Goal: Transaction & Acquisition: Purchase product/service

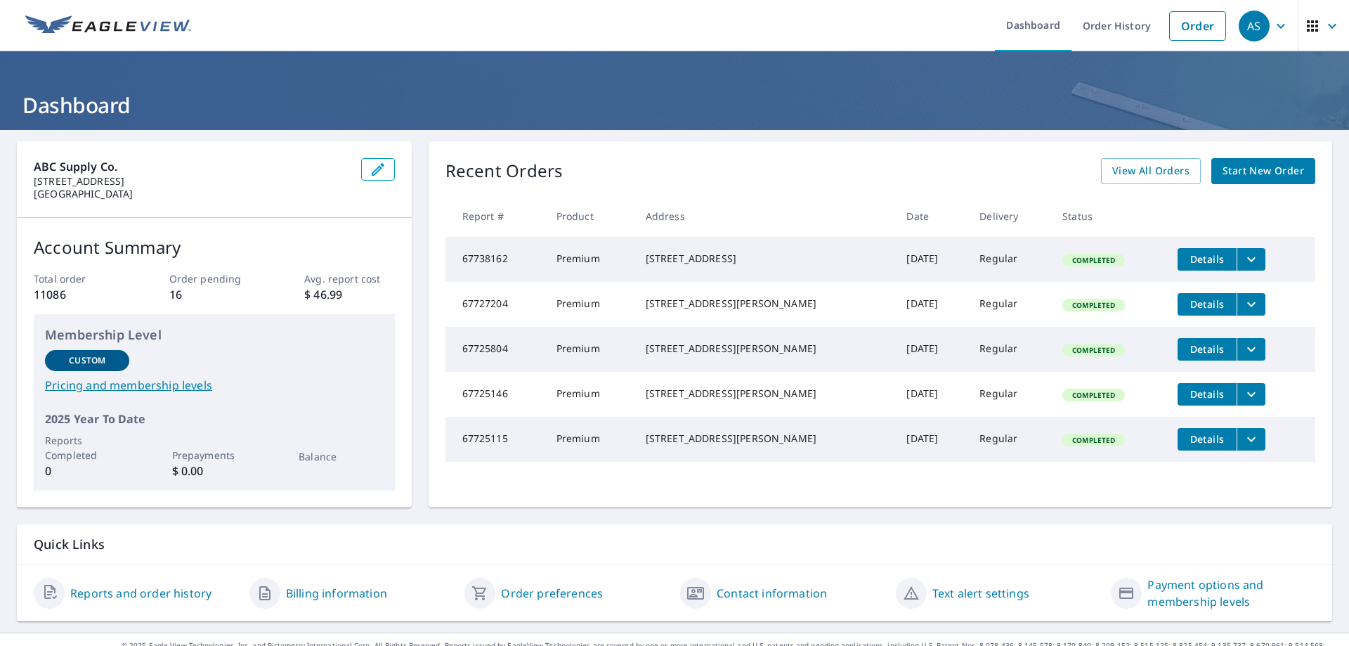
click at [1240, 166] on span "Start New Order" at bounding box center [1264, 171] width 82 height 18
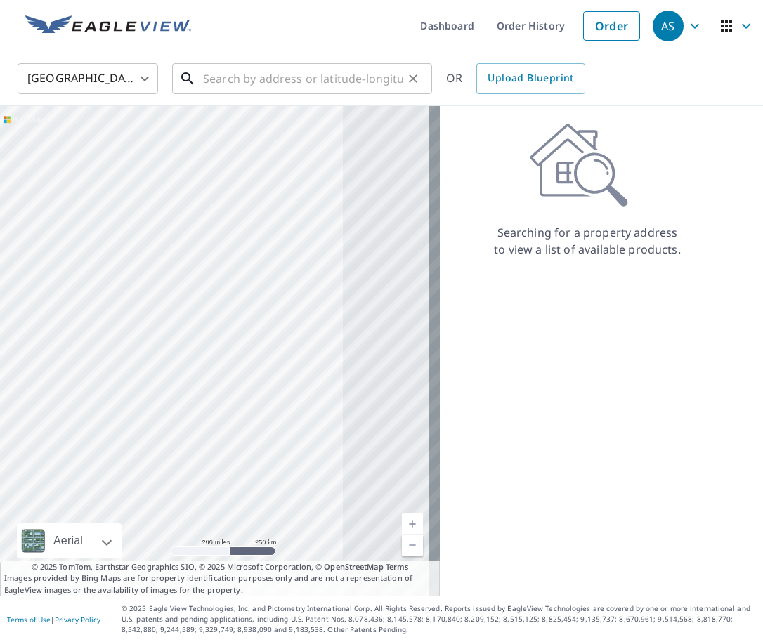
click at [322, 77] on input "text" at bounding box center [303, 78] width 200 height 39
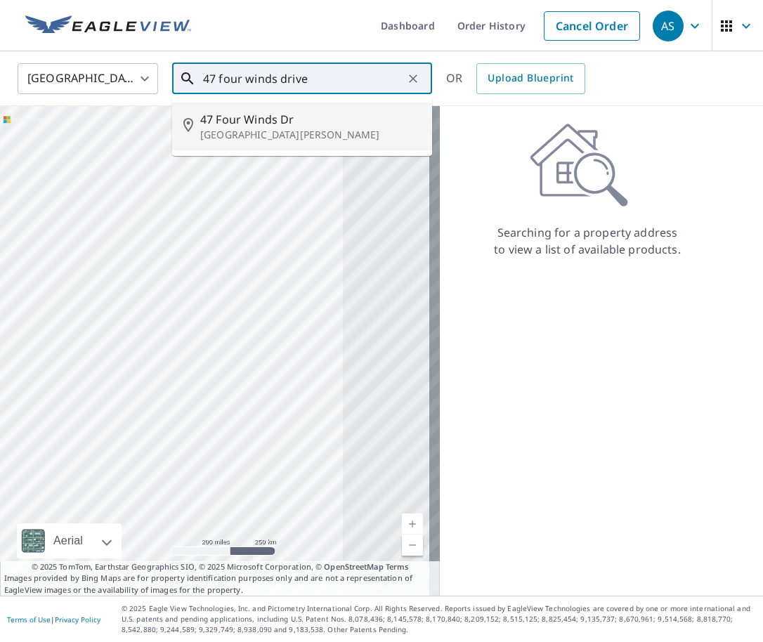
click at [308, 121] on span "47 Four Winds Dr" at bounding box center [310, 119] width 221 height 17
type input "[STREET_ADDRESS][PERSON_NAME]"
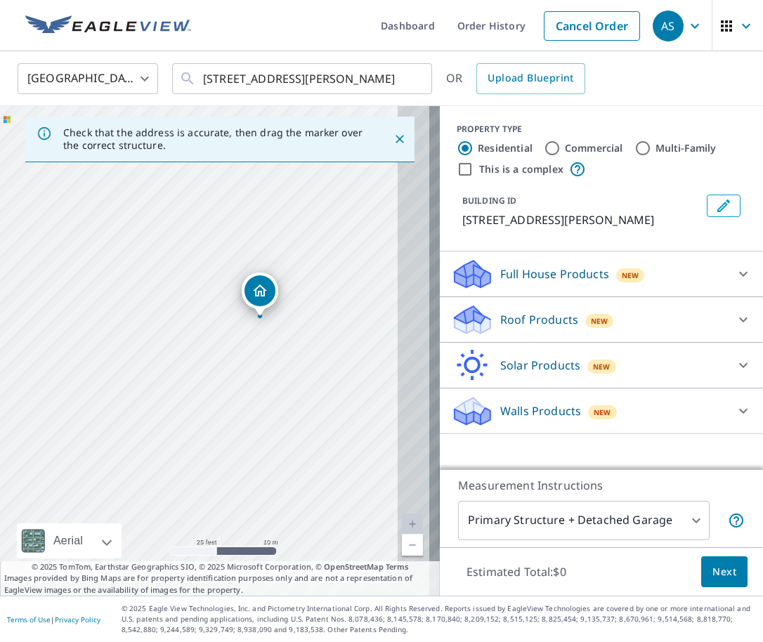
drag, startPoint x: 304, startPoint y: 396, endPoint x: 211, endPoint y: 368, distance: 97.6
click at [211, 368] on div "[STREET_ADDRESS][PERSON_NAME]" at bounding box center [220, 351] width 440 height 490
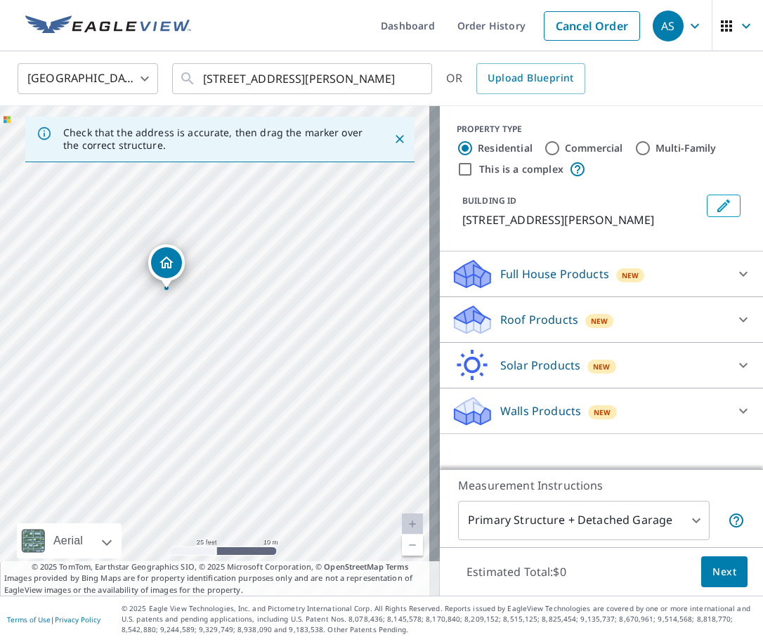
click at [595, 311] on div "Roof Products New" at bounding box center [588, 320] width 275 height 33
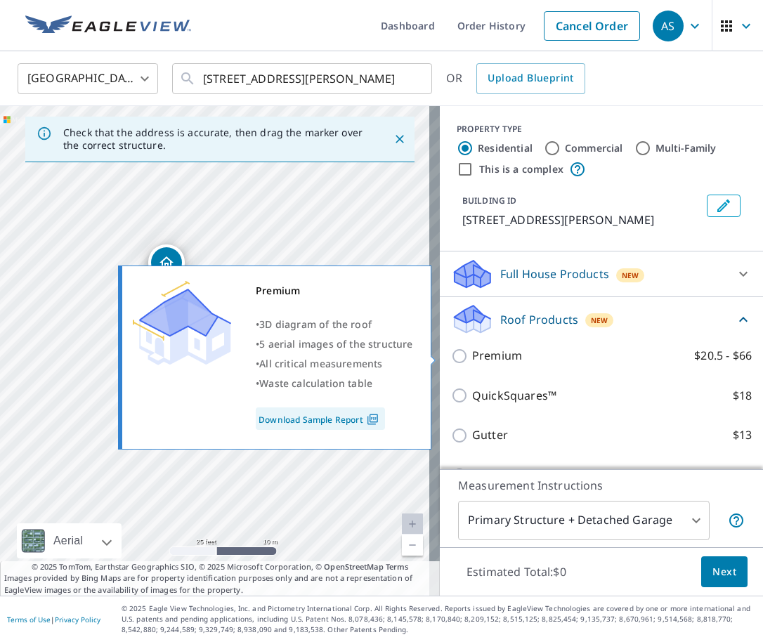
click at [501, 360] on p "Premium" at bounding box center [497, 356] width 50 height 18
click at [472, 360] on input "Premium $20.5 - $66" at bounding box center [461, 356] width 21 height 17
checkbox input "true"
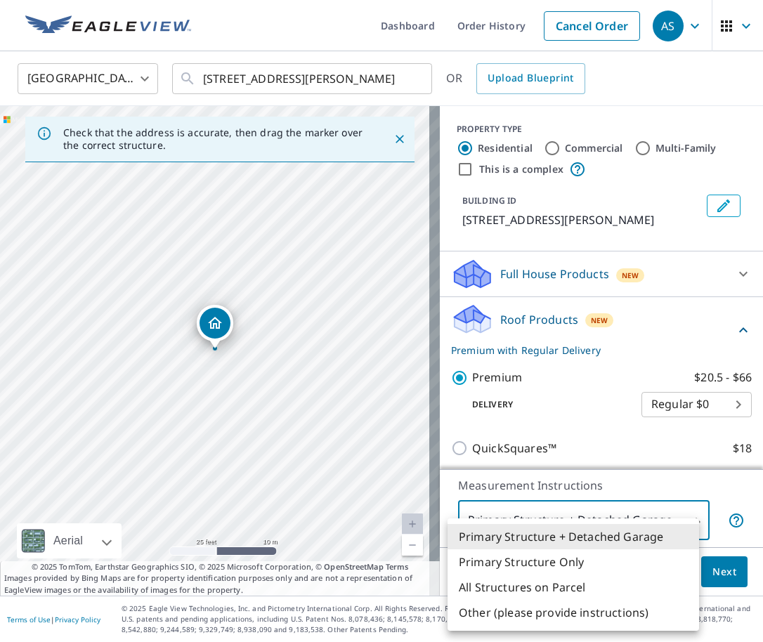
click at [561, 514] on body "AS AS Dashboard Order History Cancel Order AS United States [GEOGRAPHIC_DATA] ​…" at bounding box center [381, 321] width 763 height 642
click at [573, 565] on li "Primary Structure Only" at bounding box center [574, 561] width 252 height 25
type input "2"
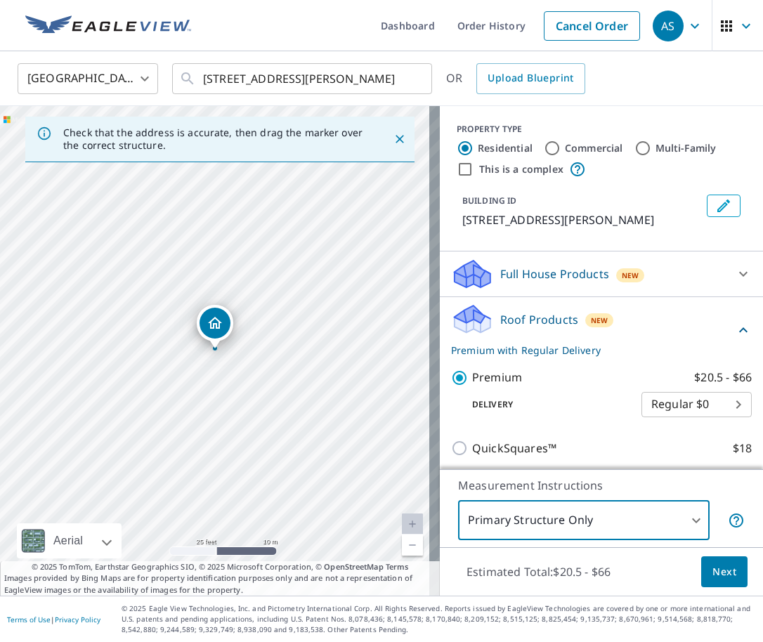
click at [720, 578] on span "Next" at bounding box center [724, 573] width 24 height 18
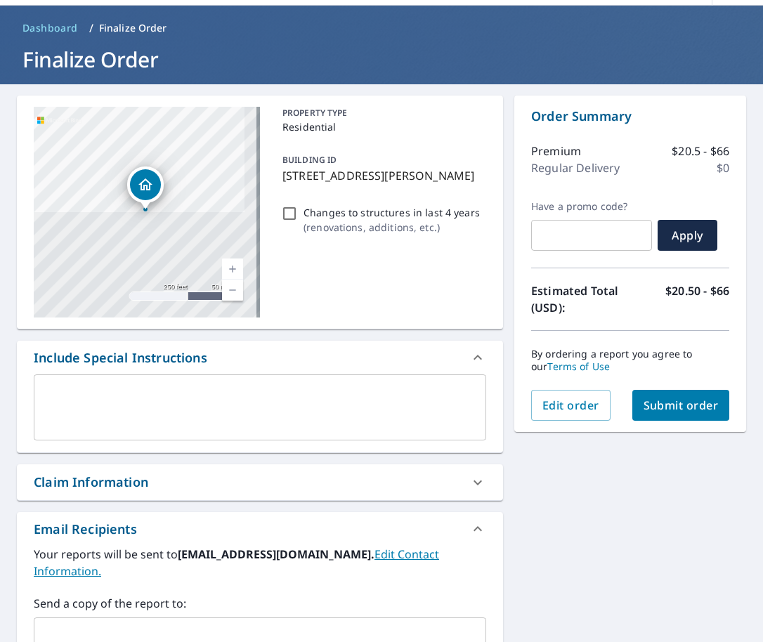
scroll to position [263, 0]
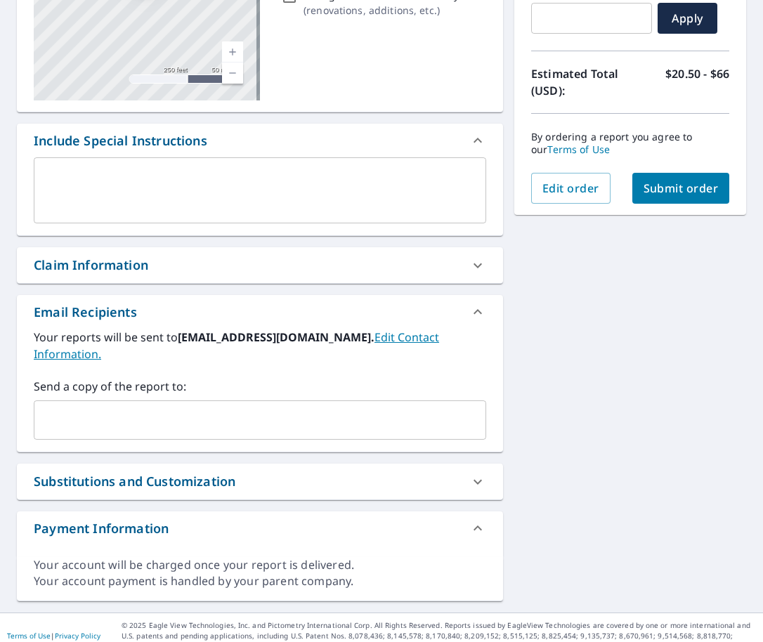
click at [161, 407] on input "text" at bounding box center [249, 420] width 419 height 27
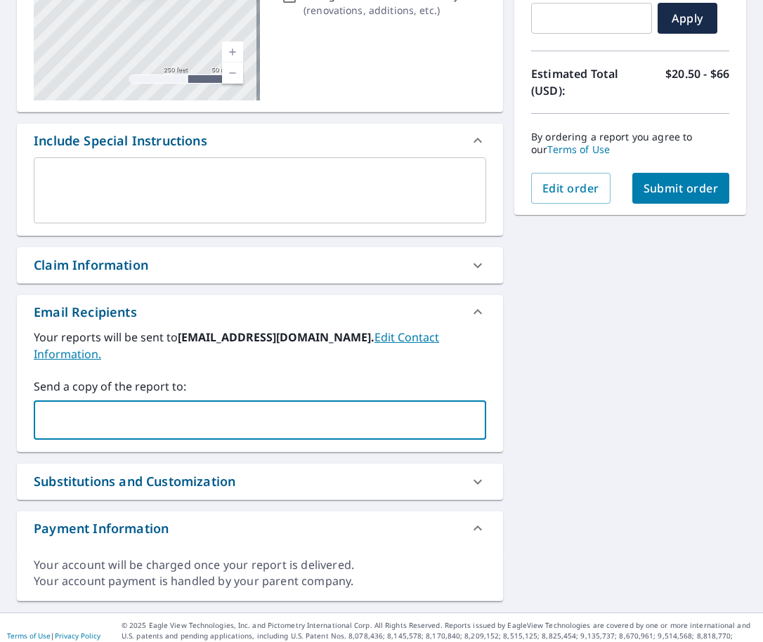
paste input "[EMAIL_ADDRESS][DOMAIN_NAME]"
type input "[EMAIL_ADDRESS][DOMAIN_NAME]"
click at [581, 327] on div "[STREET_ADDRESS][PERSON_NAME] Aerial Road A standard road map Aerial A detailed…" at bounding box center [381, 239] width 763 height 745
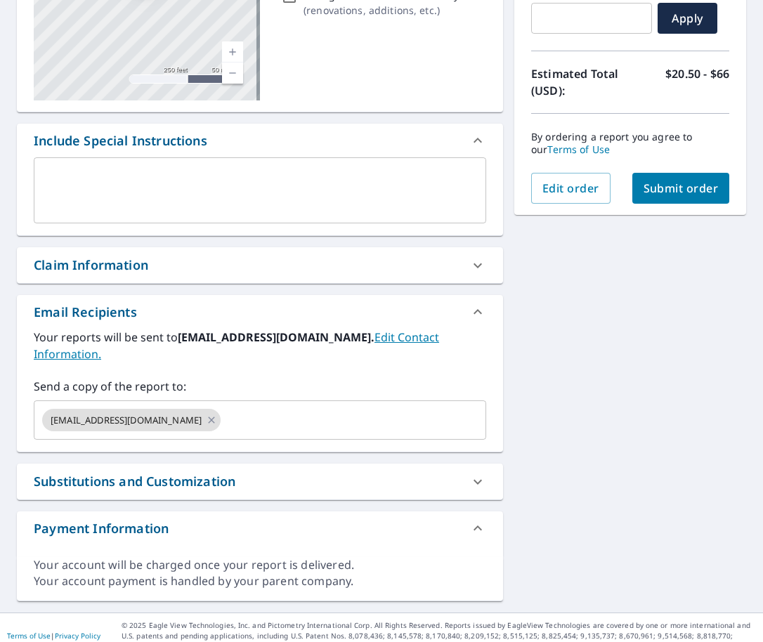
click at [655, 185] on span "Submit order" at bounding box center [681, 188] width 75 height 15
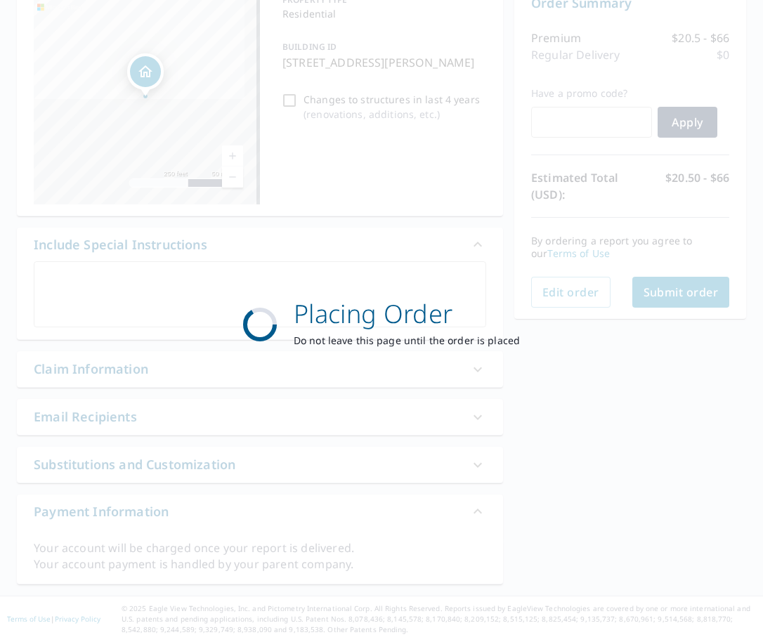
scroll to position [159, 0]
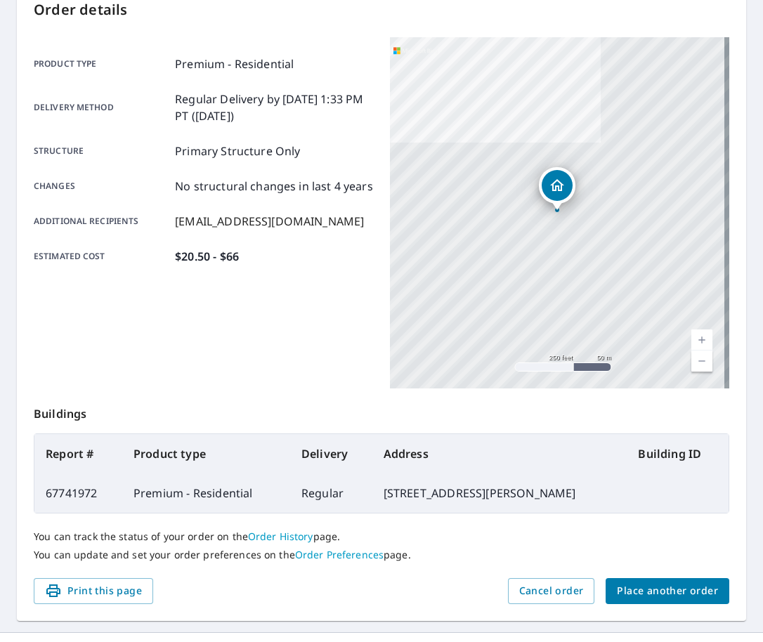
click at [58, 379] on div "Product type Premium - Residential Delivery method Regular Delivery by [DATE] 1…" at bounding box center [203, 212] width 339 height 351
click at [656, 589] on span "Place another order" at bounding box center [667, 591] width 101 height 18
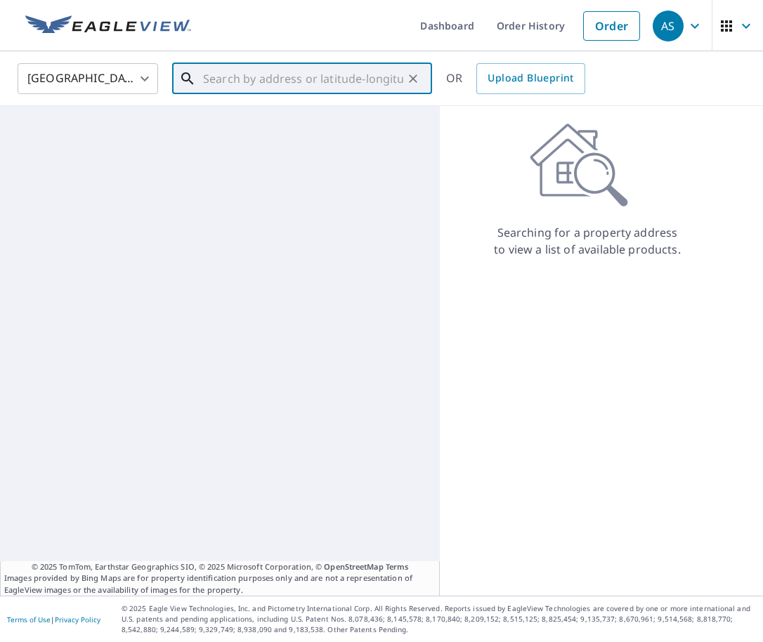
click at [275, 76] on input "text" at bounding box center [303, 78] width 200 height 39
paste input "[STREET_ADDRESS][PERSON_NAME]"
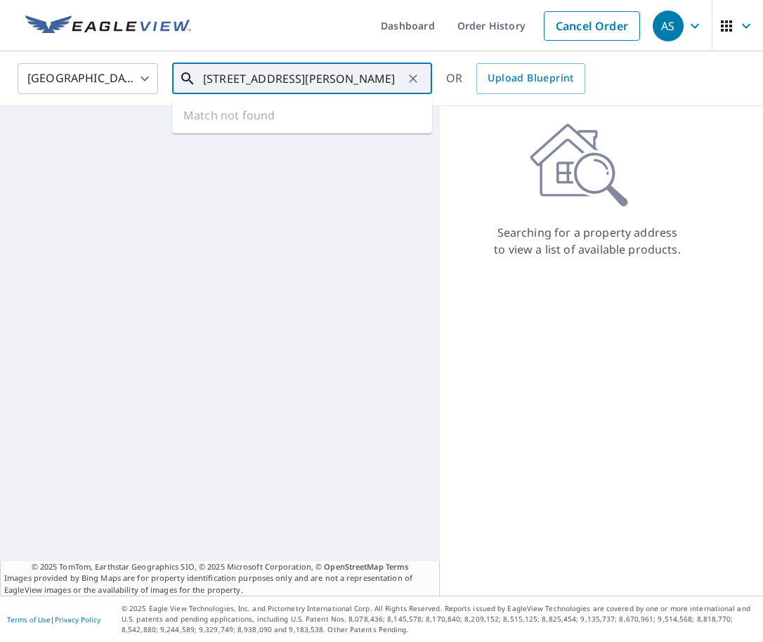
scroll to position [0, 25]
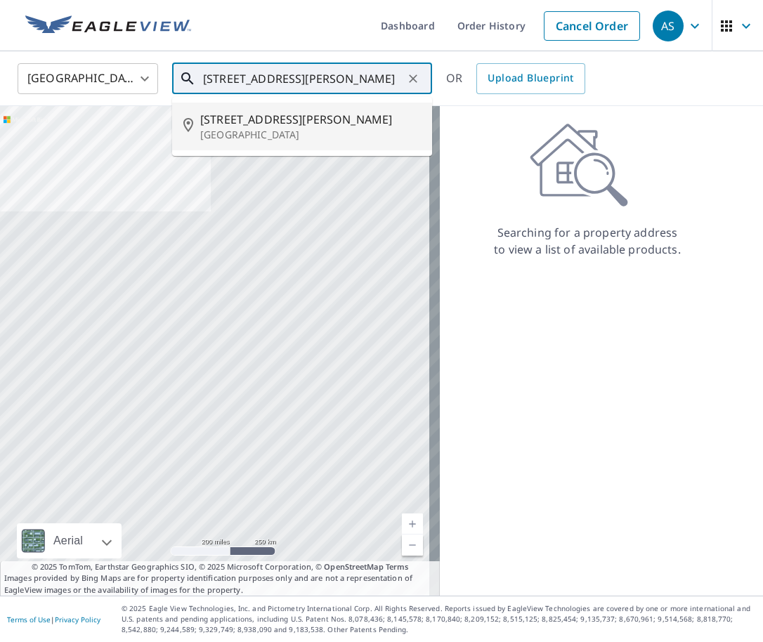
click at [270, 126] on span "[STREET_ADDRESS][PERSON_NAME]" at bounding box center [310, 119] width 221 height 17
type input "[STREET_ADDRESS][PERSON_NAME]"
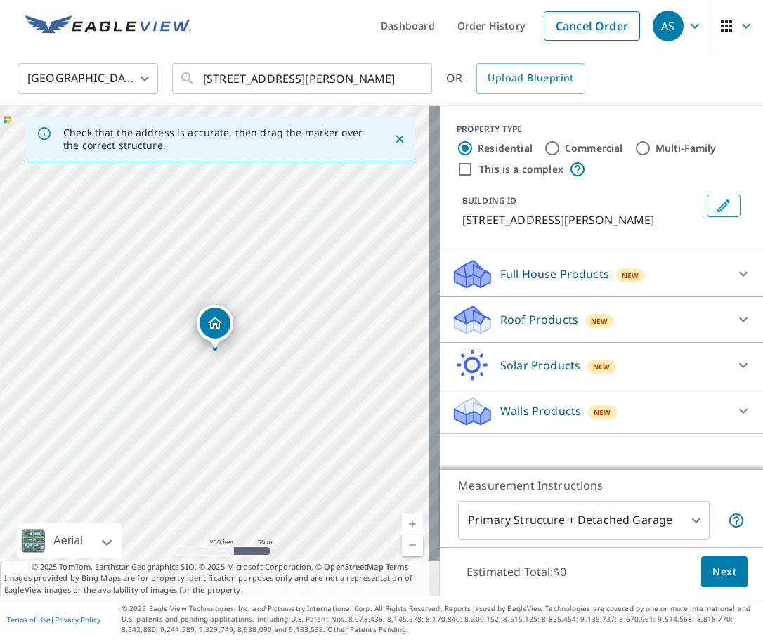
click at [53, 438] on div "[STREET_ADDRESS][PERSON_NAME]" at bounding box center [220, 351] width 440 height 490
click at [553, 323] on p "Roof Products" at bounding box center [539, 319] width 78 height 17
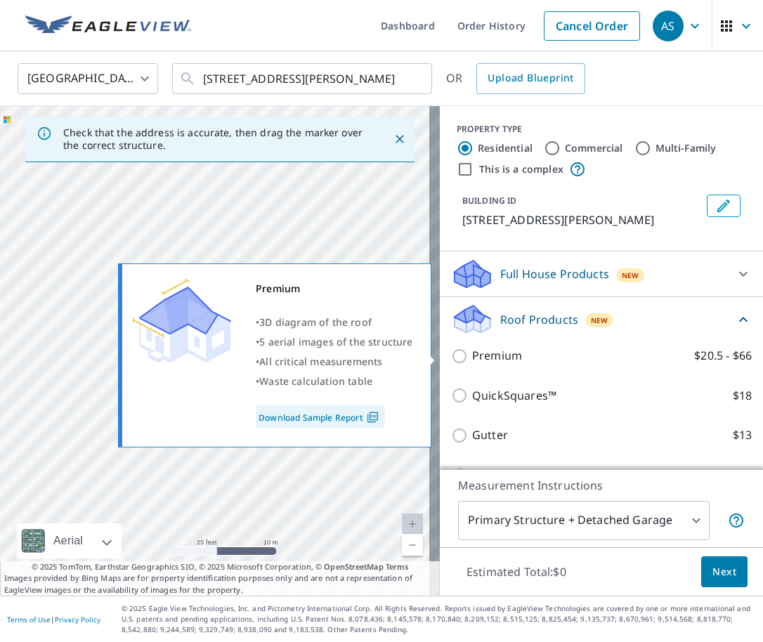
click at [509, 357] on p "Premium" at bounding box center [497, 356] width 50 height 18
click at [472, 357] on input "Premium $20.5 - $66" at bounding box center [461, 356] width 21 height 17
checkbox input "true"
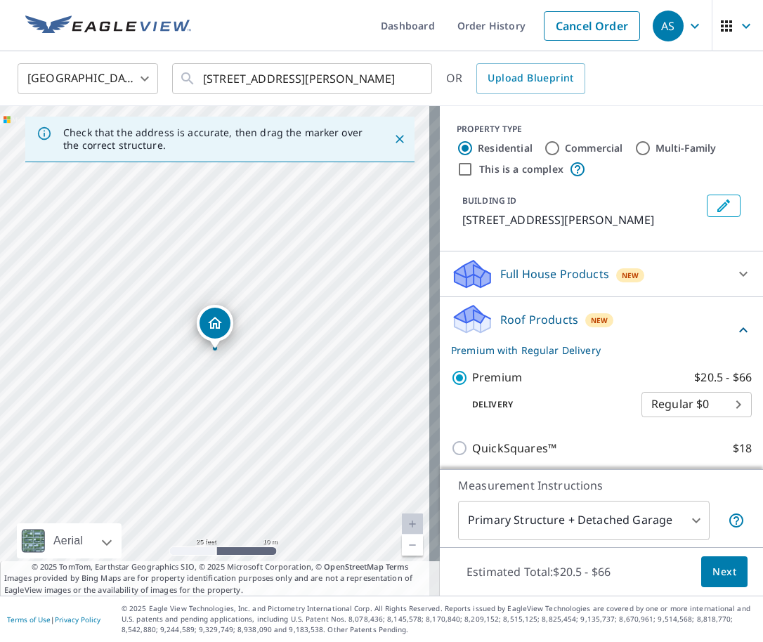
click at [545, 522] on body "AS AS Dashboard Order History Cancel Order AS [GEOGRAPHIC_DATA] US ​ [STREET_AD…" at bounding box center [381, 321] width 763 height 642
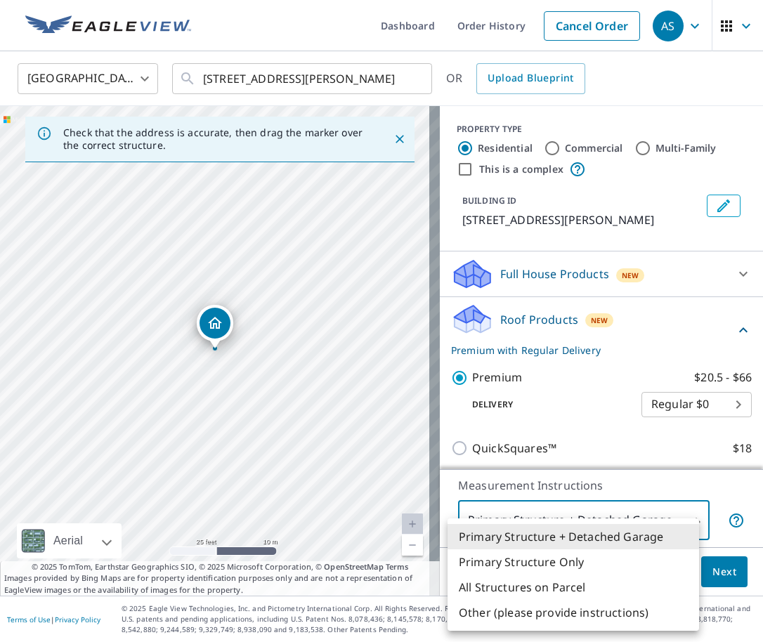
click at [542, 558] on li "Primary Structure Only" at bounding box center [574, 561] width 252 height 25
type input "2"
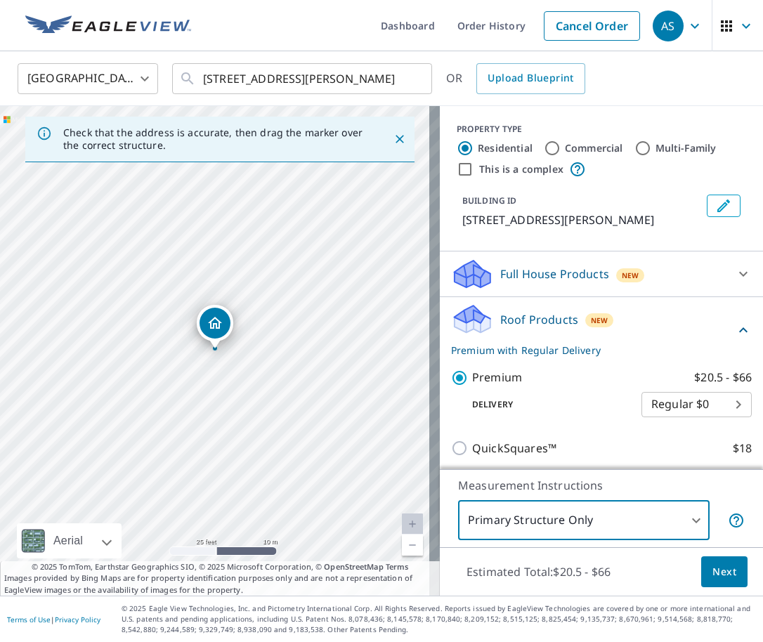
click at [727, 565] on button "Next" at bounding box center [724, 572] width 46 height 32
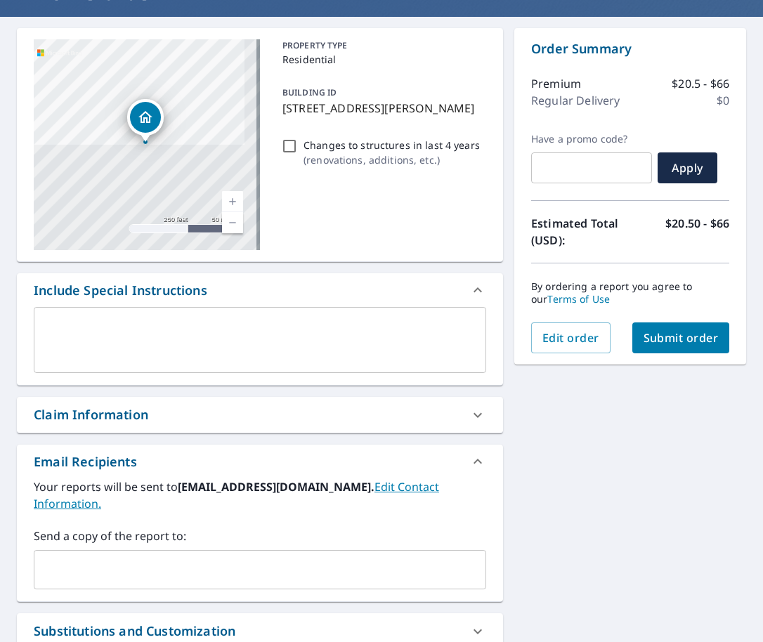
scroll to position [263, 0]
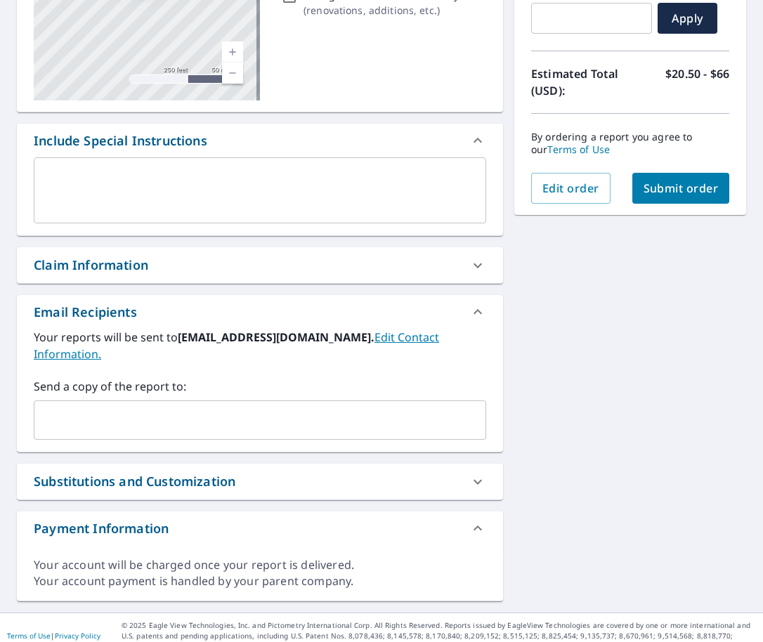
click at [161, 407] on input "text" at bounding box center [249, 420] width 419 height 27
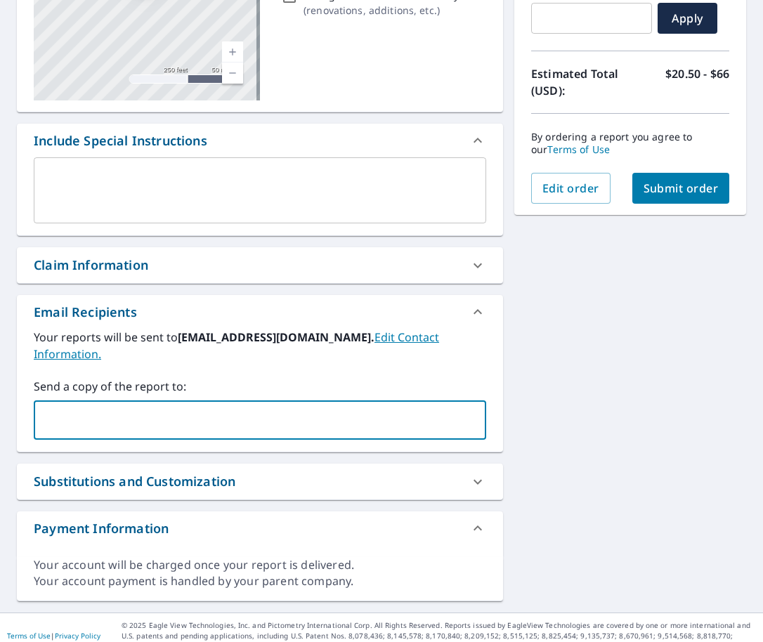
paste input "[EMAIL_ADDRESS][DOMAIN_NAME]"
type input "[EMAIL_ADDRESS][DOMAIN_NAME]"
click at [553, 333] on div "[STREET_ADDRESS][PERSON_NAME] Aerial Road A standard road map Aerial A detailed…" at bounding box center [381, 239] width 763 height 745
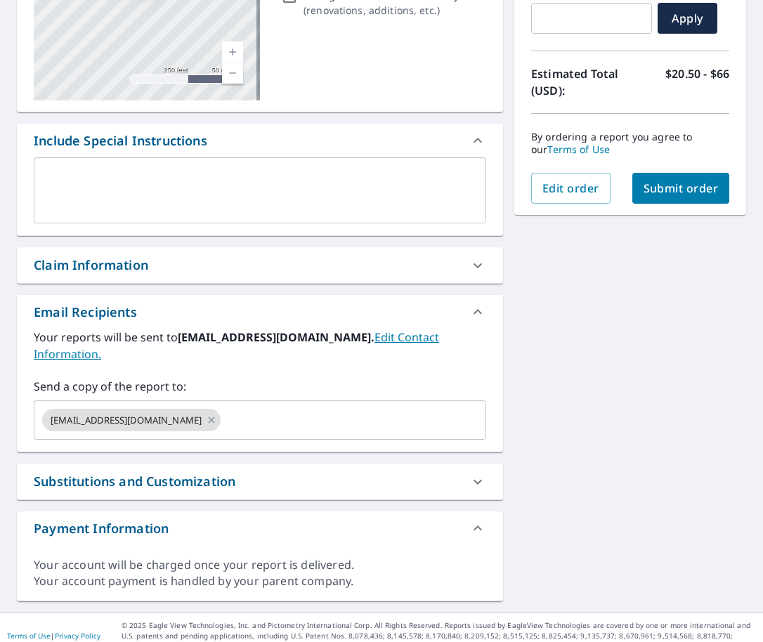
click at [666, 192] on span "Submit order" at bounding box center [681, 188] width 75 height 15
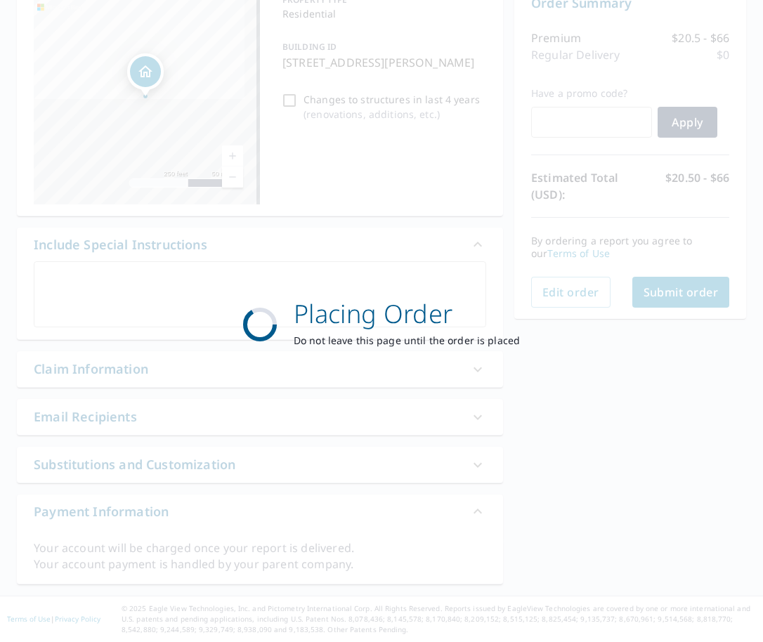
scroll to position [159, 0]
